Goal: Information Seeking & Learning: Learn about a topic

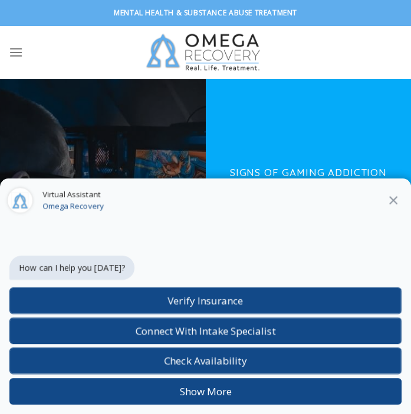
click at [396, 198] on icon "Close" at bounding box center [393, 200] width 14 height 14
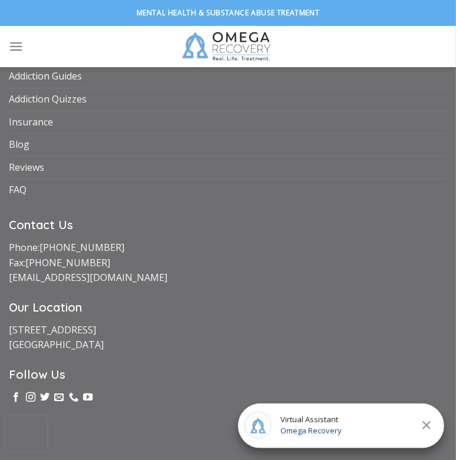
scroll to position [6047, 0]
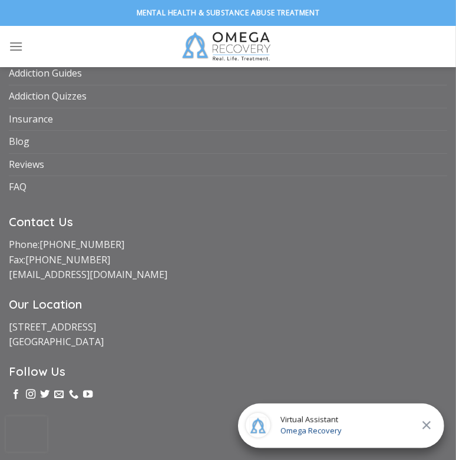
click at [426, 418] on icon "Close" at bounding box center [427, 425] width 8 height 8
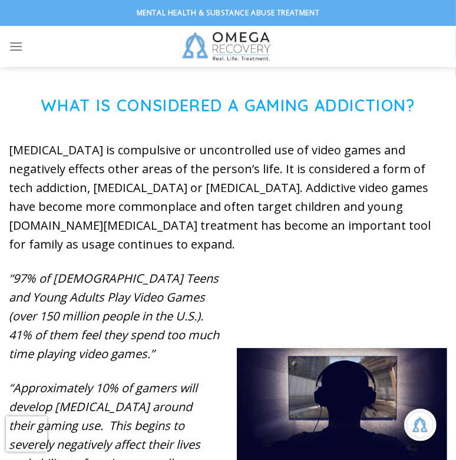
scroll to position [548, 0]
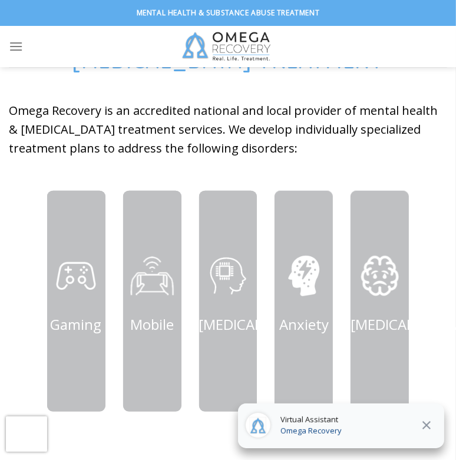
scroll to position [462, 0]
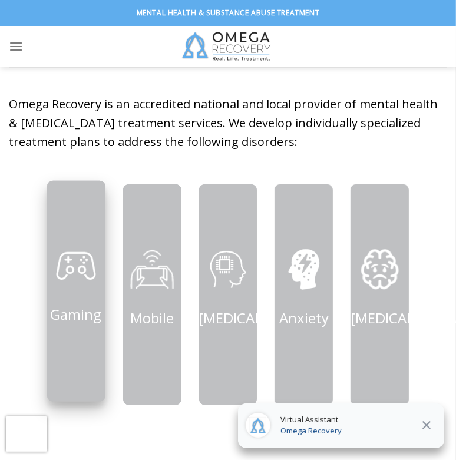
click at [91, 220] on div at bounding box center [76, 291] width 58 height 221
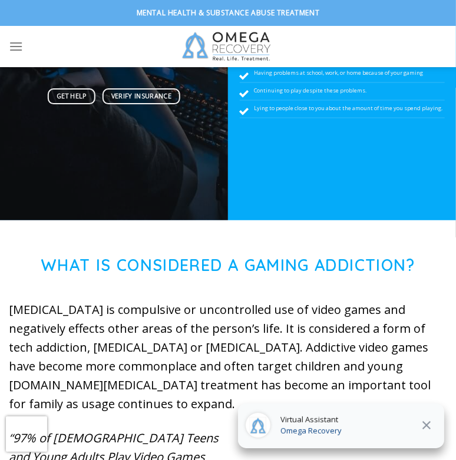
scroll to position [315, 0]
